Goal: Task Accomplishment & Management: Manage account settings

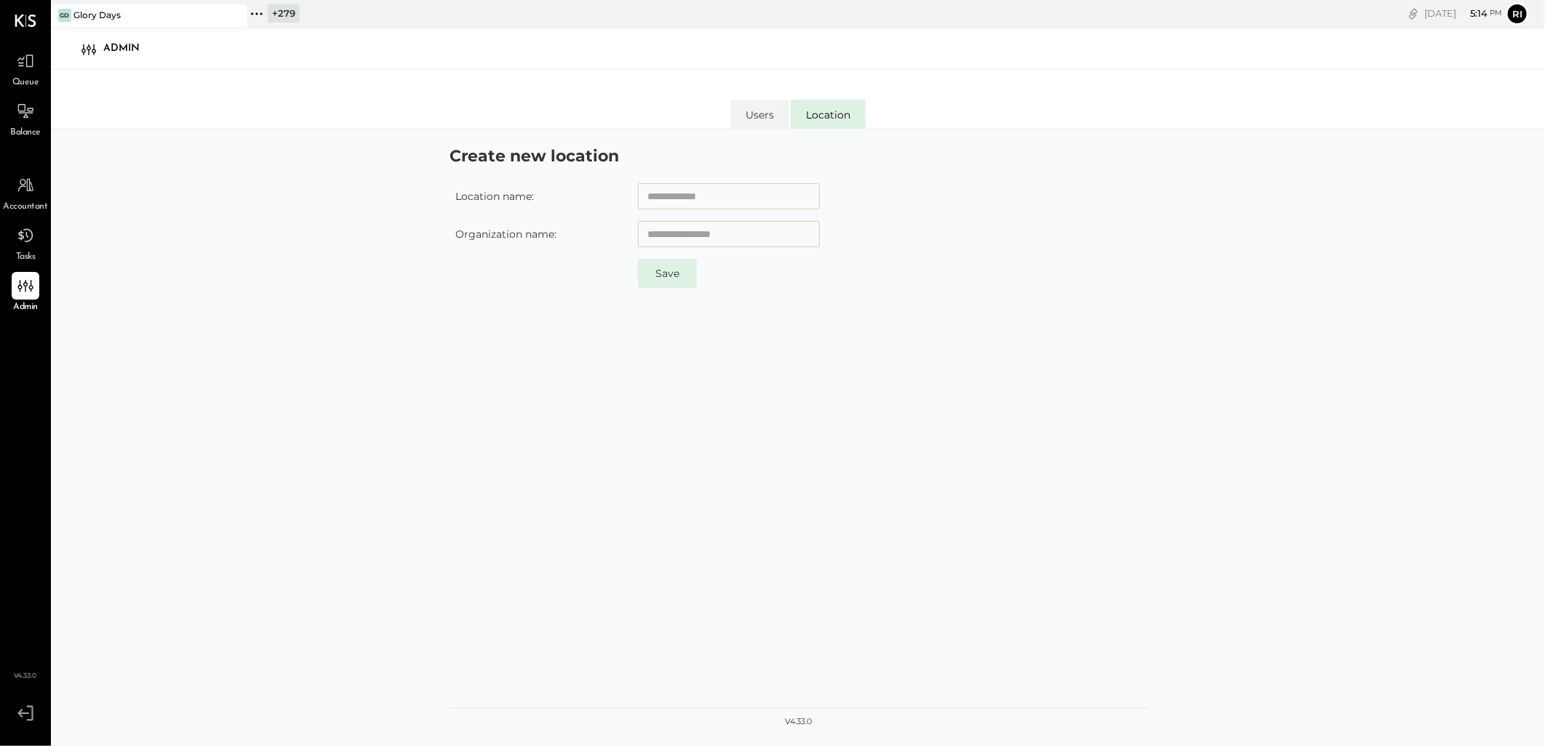
click at [275, 10] on div "+ 279" at bounding box center [284, 13] width 32 height 18
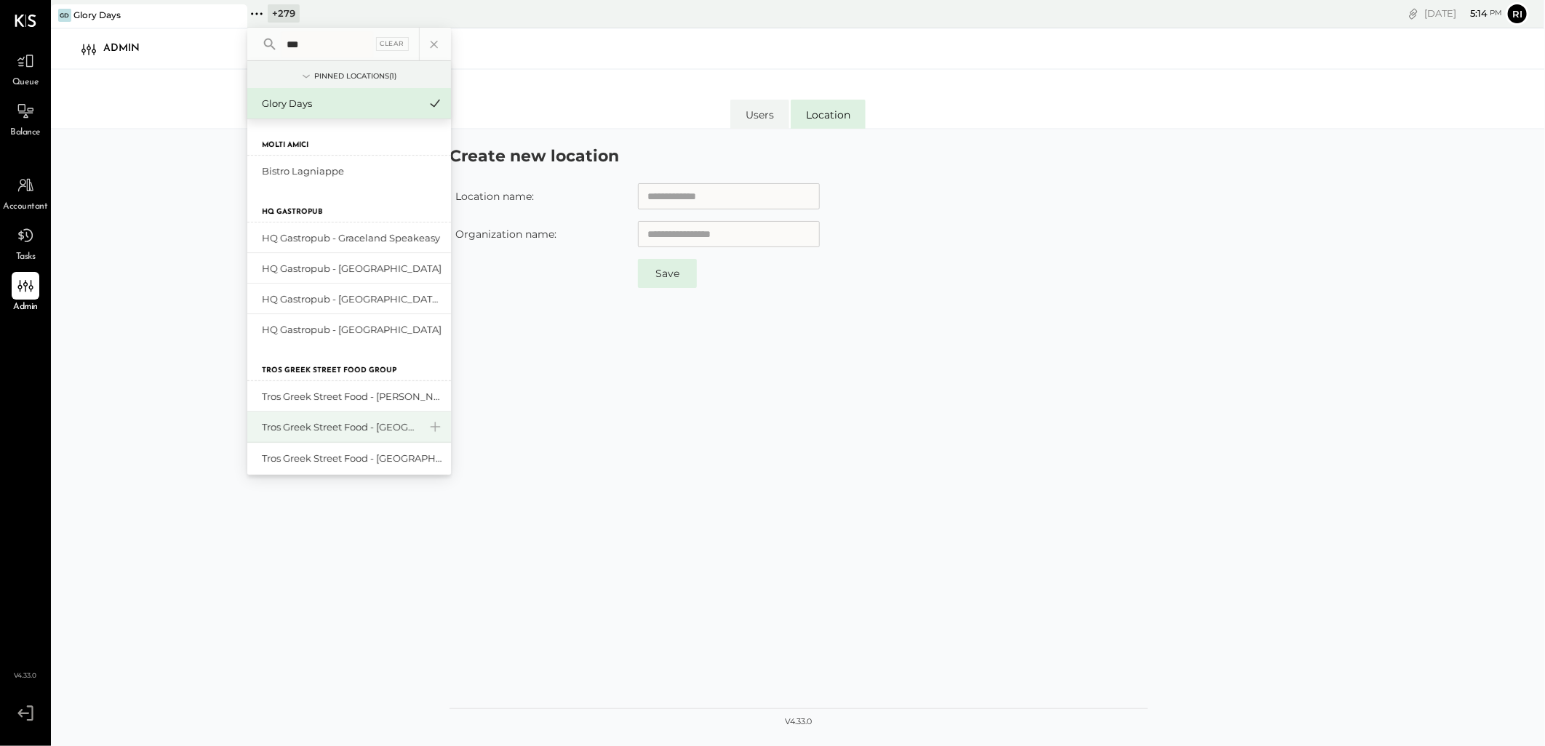
type input "***"
click at [340, 424] on div "Tros Greek Street Food - [GEOGRAPHIC_DATA]" at bounding box center [340, 427] width 157 height 14
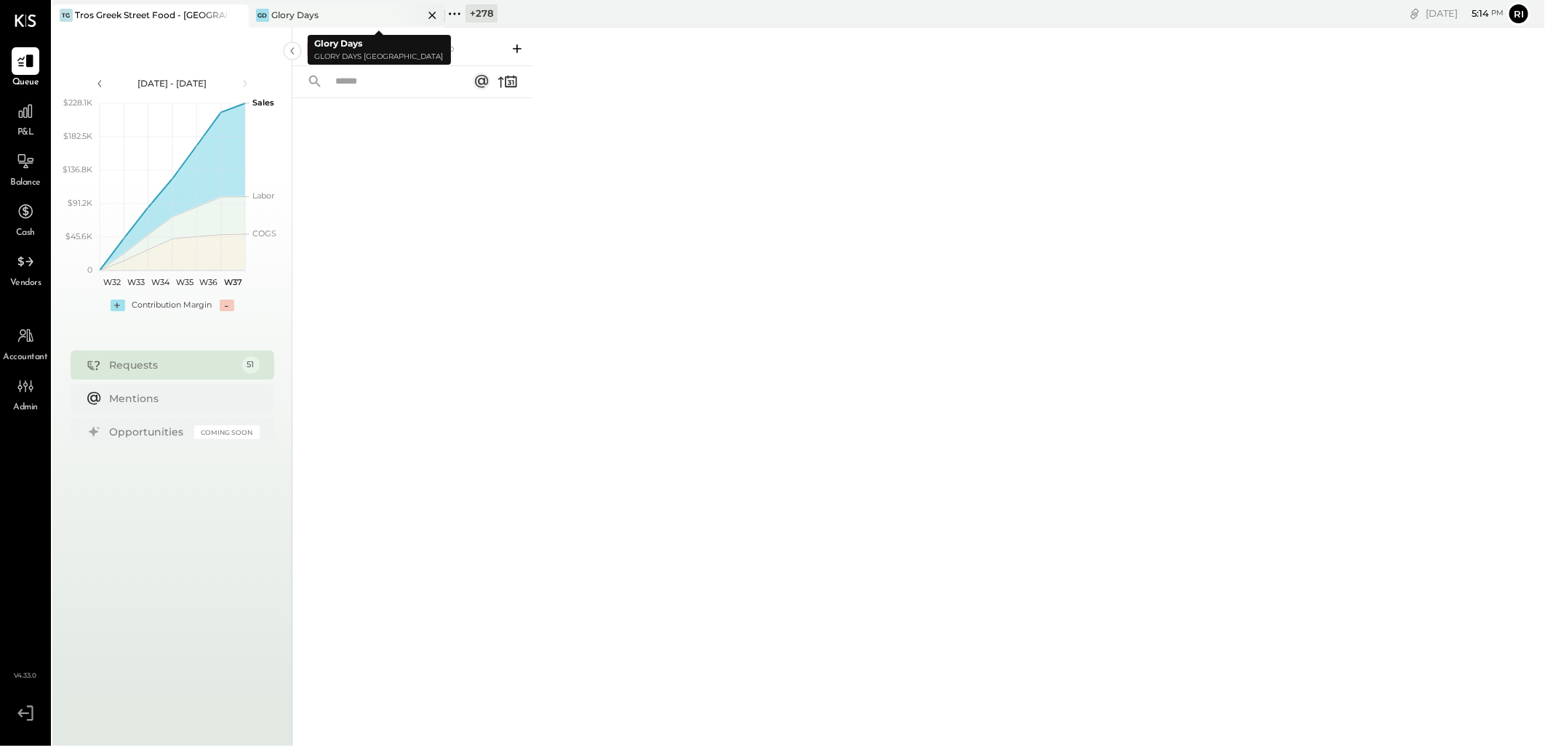
click at [430, 16] on icon at bounding box center [432, 15] width 18 height 17
click at [389, 47] on div "For Client" at bounding box center [383, 49] width 59 height 15
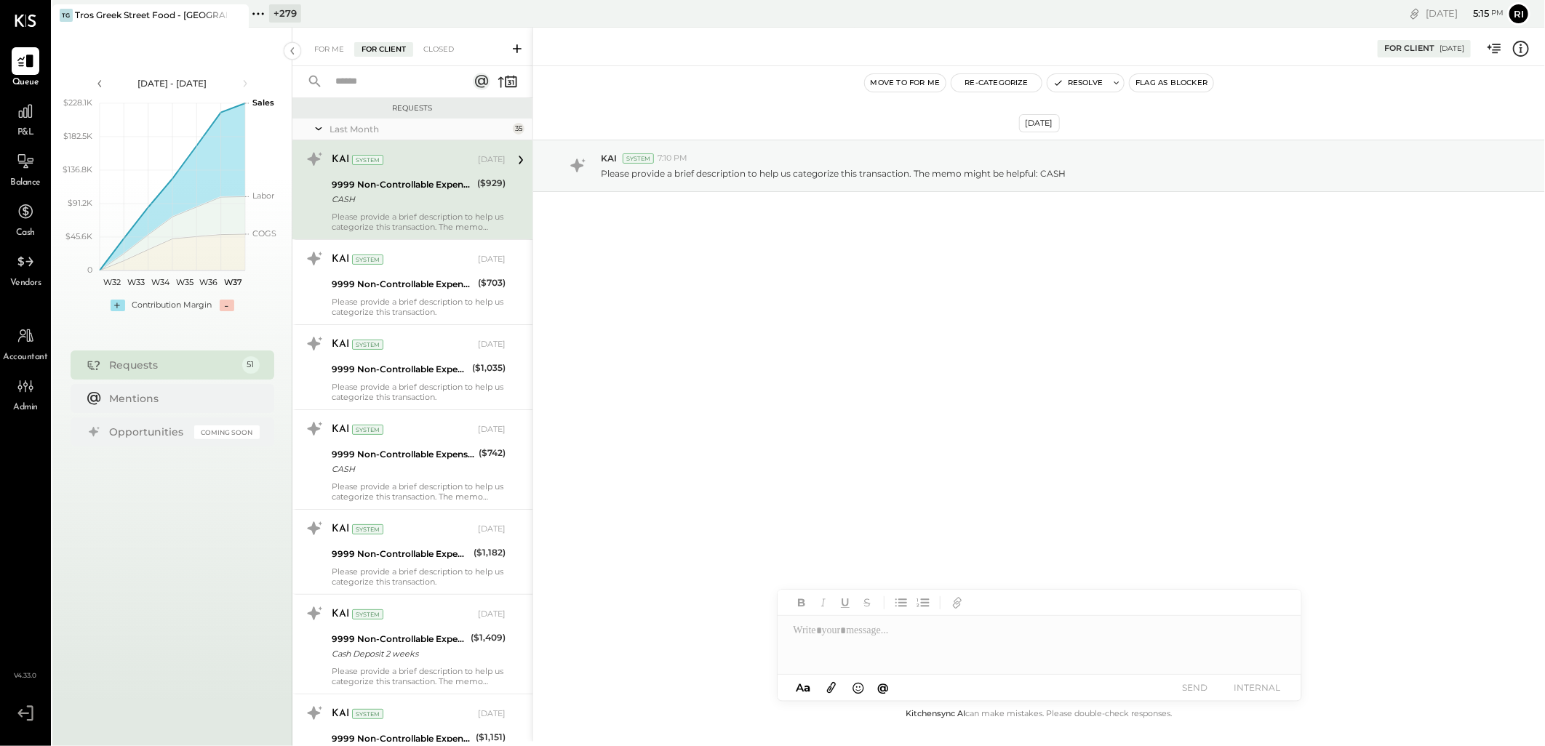
click at [377, 129] on div "Last Month" at bounding box center [419, 129] width 180 height 12
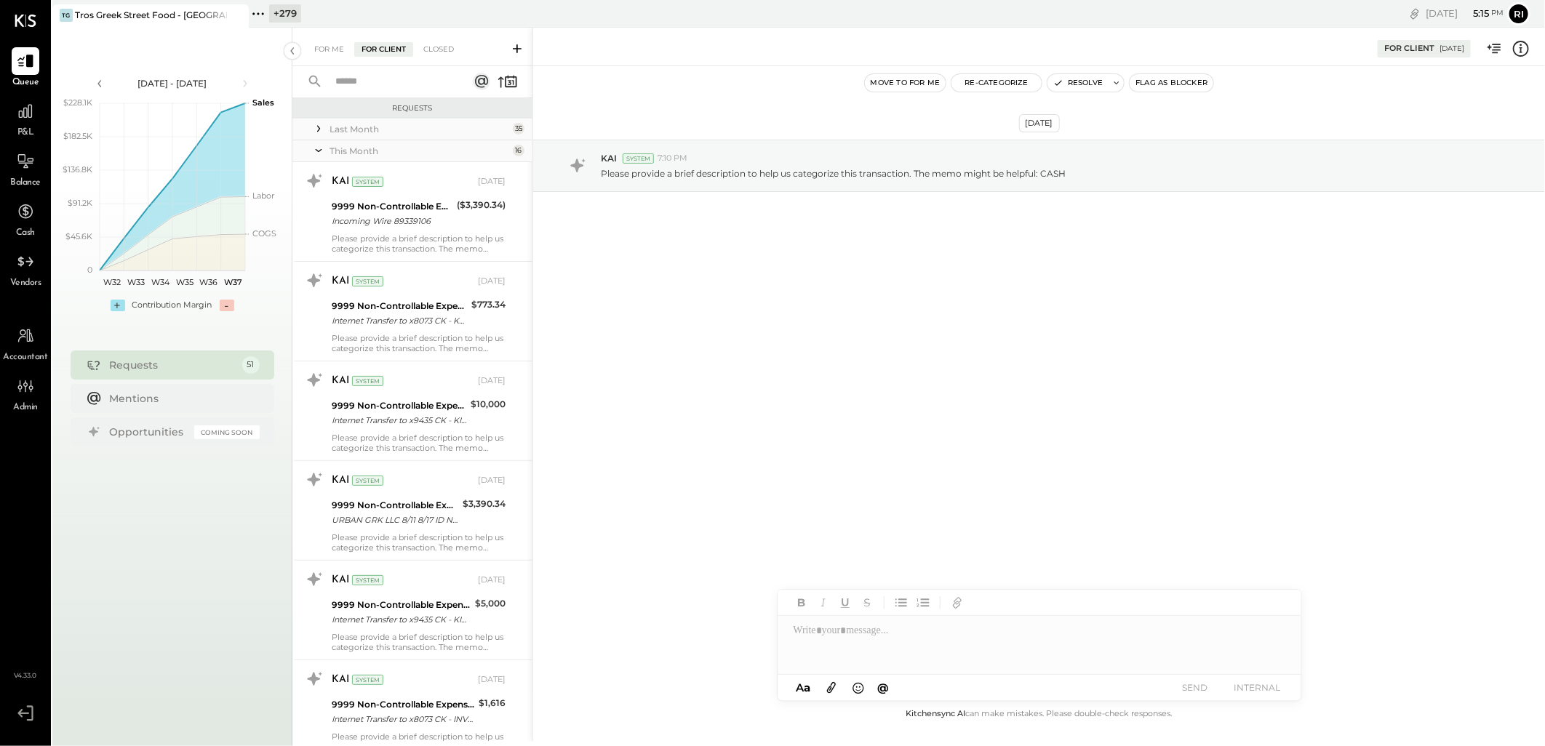
click at [382, 154] on div "This Month" at bounding box center [419, 151] width 180 height 12
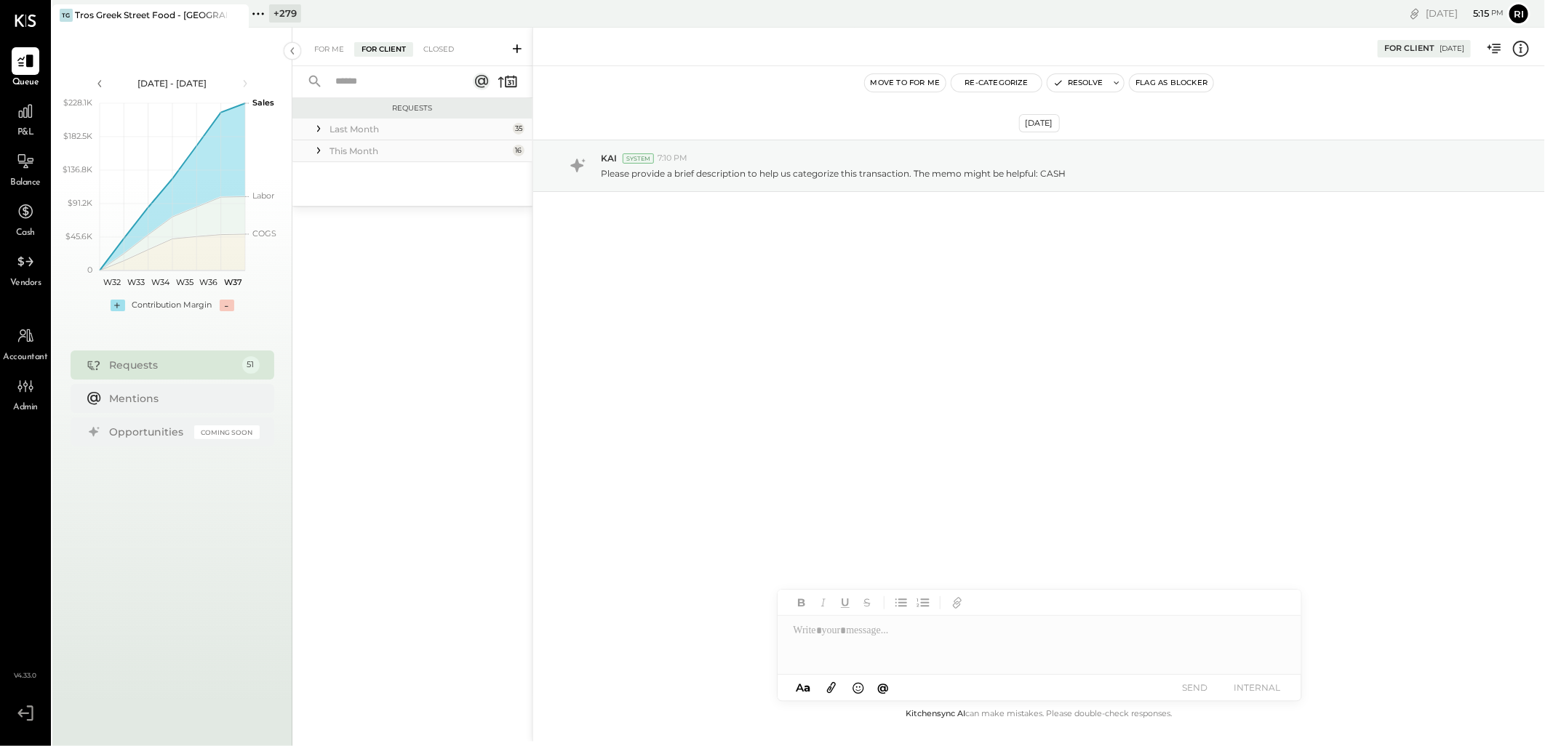
click at [382, 154] on div "This Month" at bounding box center [419, 151] width 180 height 12
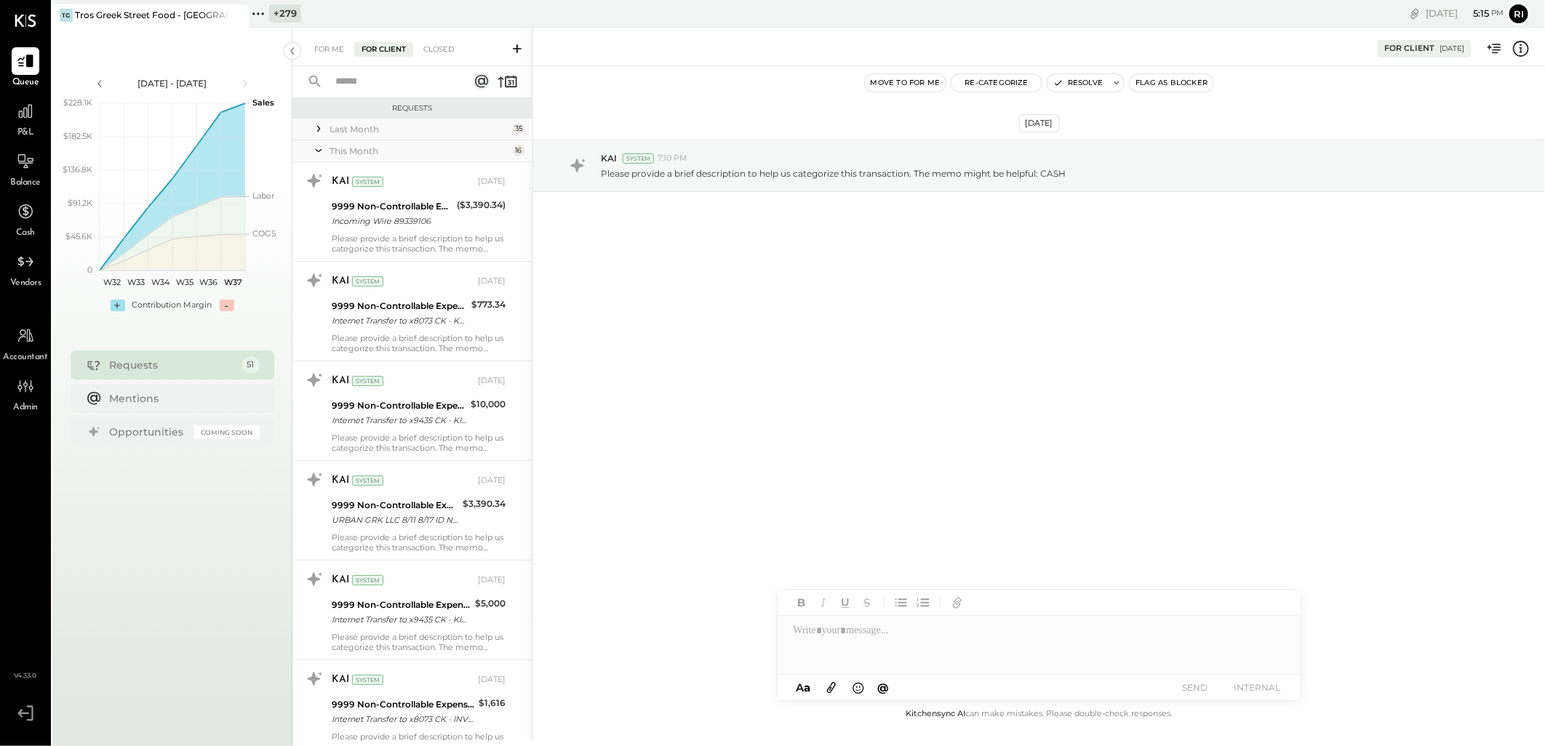
click at [346, 127] on div "Last Month" at bounding box center [419, 129] width 180 height 12
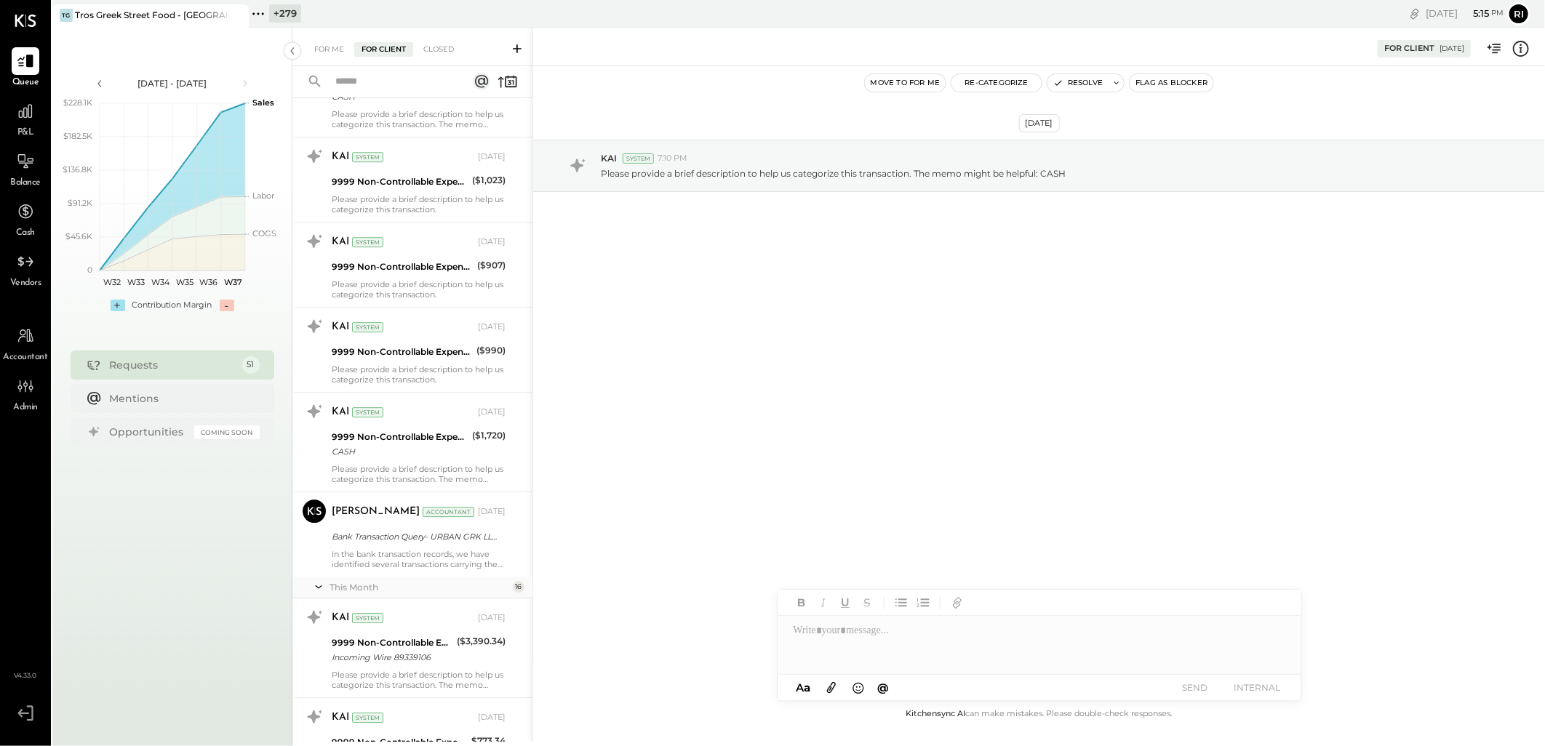
scroll to position [2673, 0]
click at [411, 544] on div "Bank Transaction Query- URBAN GRK LLC ****2930" at bounding box center [416, 535] width 169 height 17
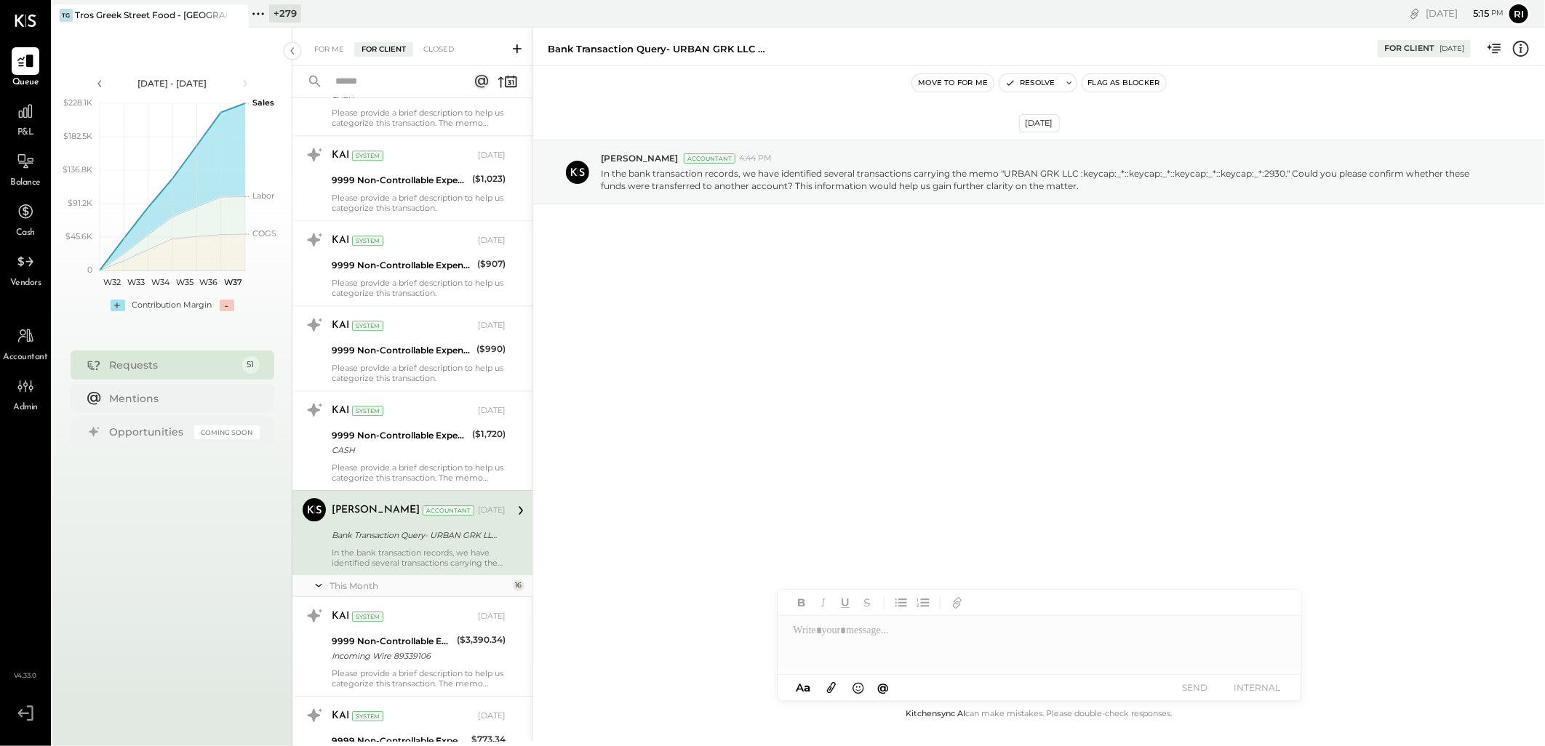
click at [643, 543] on div "[DATE] [PERSON_NAME] Accountant 4:44 PM In the bank transaction records, we hav…" at bounding box center [1039, 385] width 1012 height 639
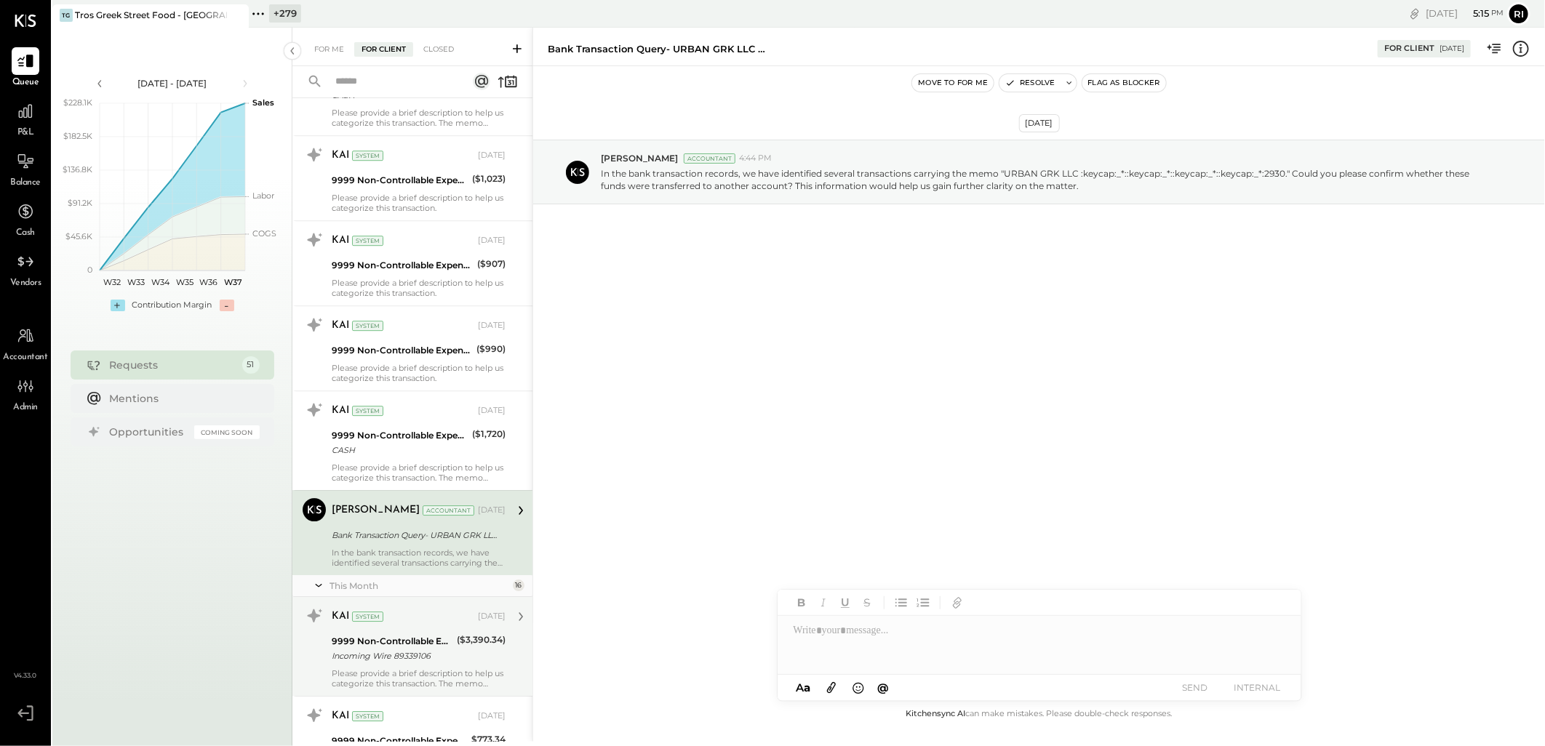
click at [404, 657] on div "Incoming Wire 89339106" at bounding box center [392, 656] width 121 height 15
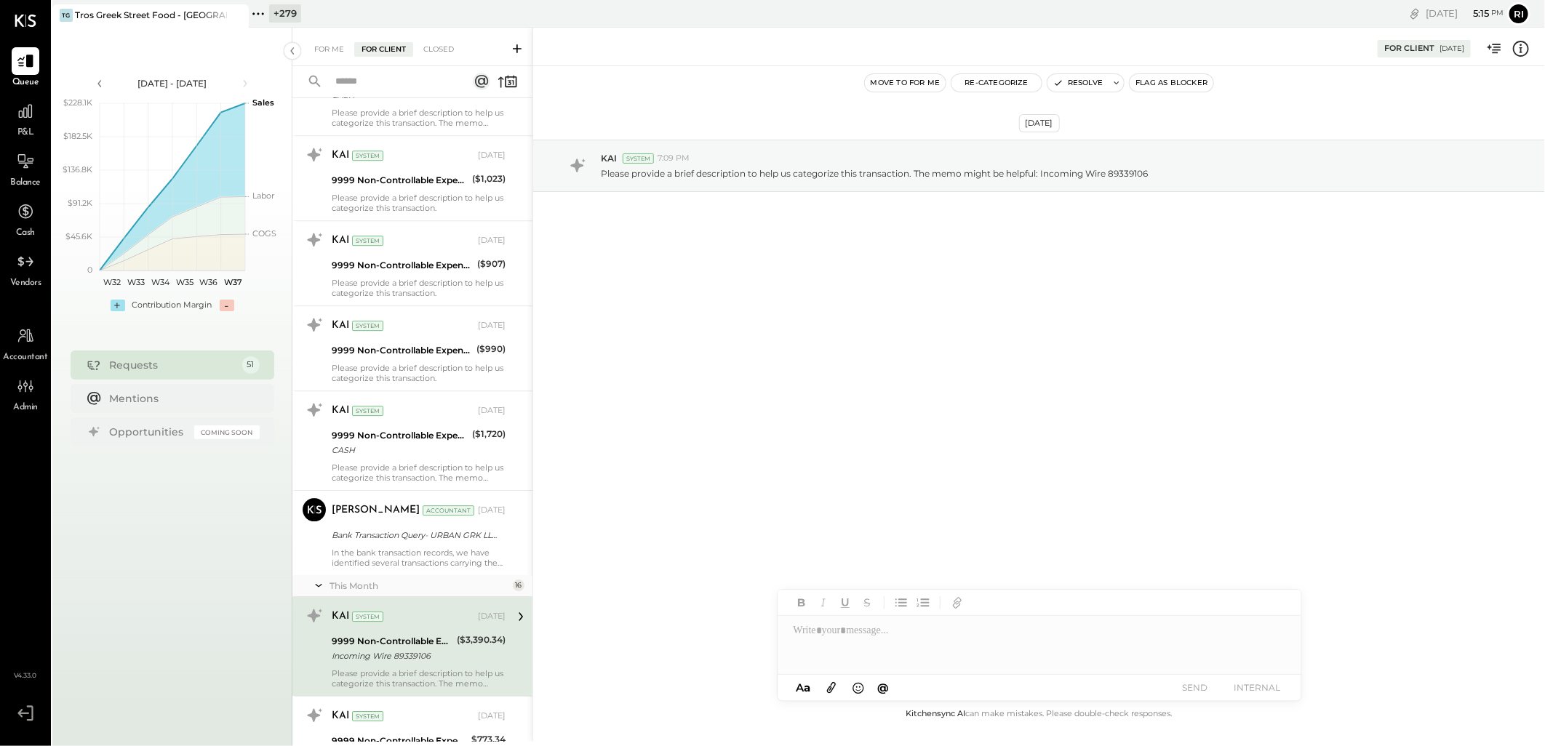
click at [796, 391] on div "[DATE] KAI System 7:09 PM Please provide a brief description to help us categor…" at bounding box center [1039, 385] width 1012 height 639
